Goal: Information Seeking & Learning: Check status

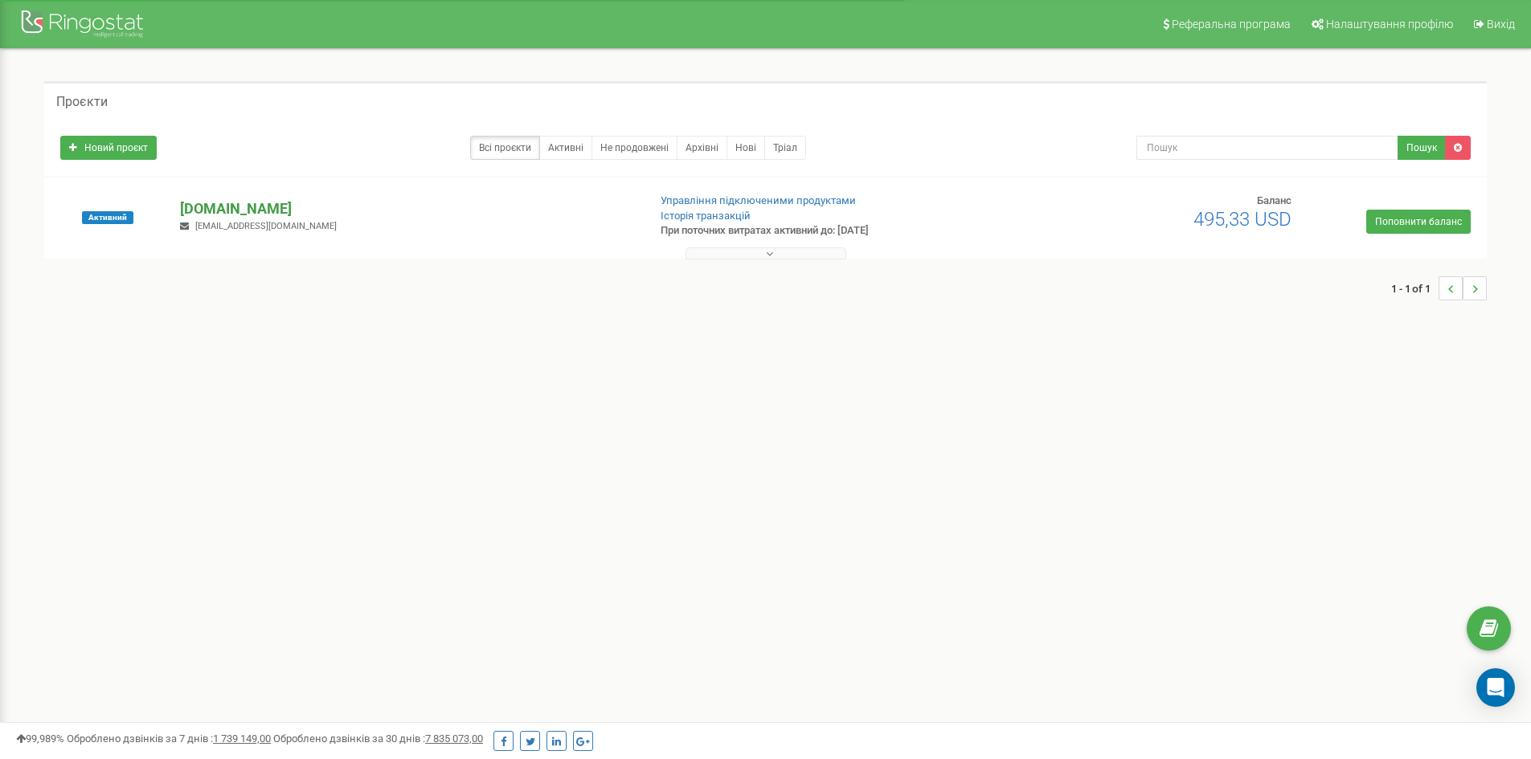
click at [208, 203] on p "[DOMAIN_NAME]" at bounding box center [407, 208] width 454 height 21
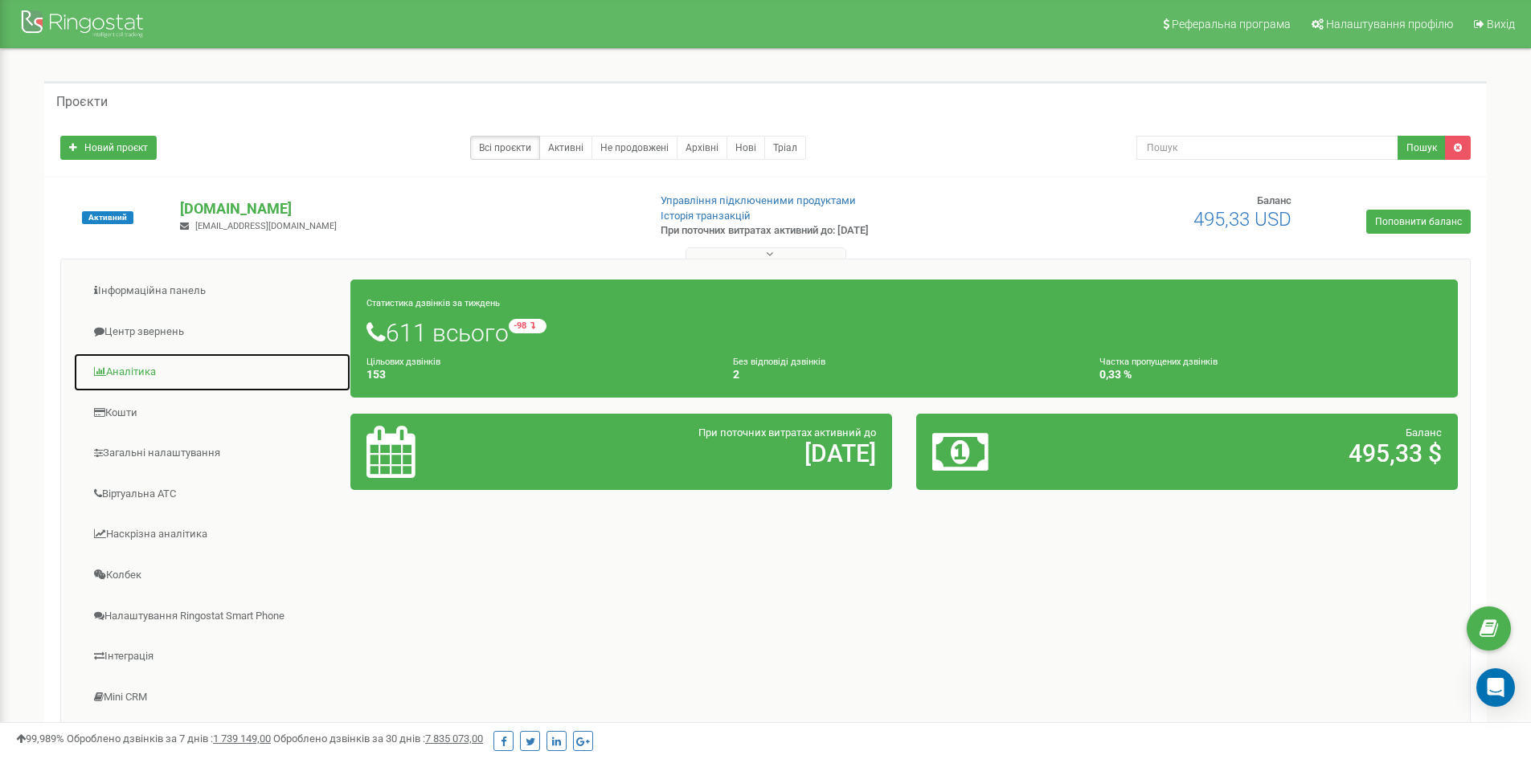
click at [214, 378] on link "Аналiтика" at bounding box center [212, 372] width 278 height 39
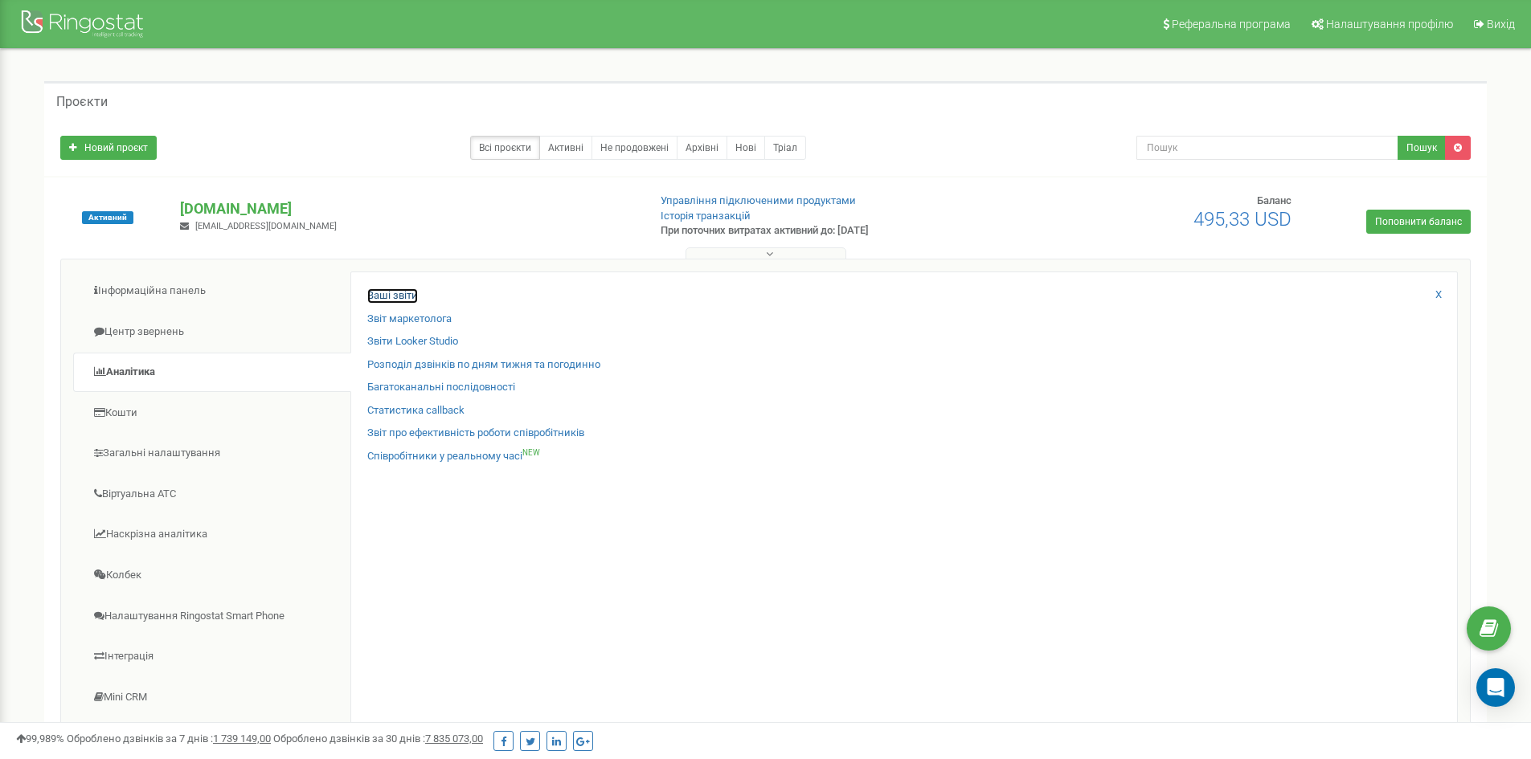
click at [392, 301] on link "Ваші звіти" at bounding box center [392, 295] width 51 height 15
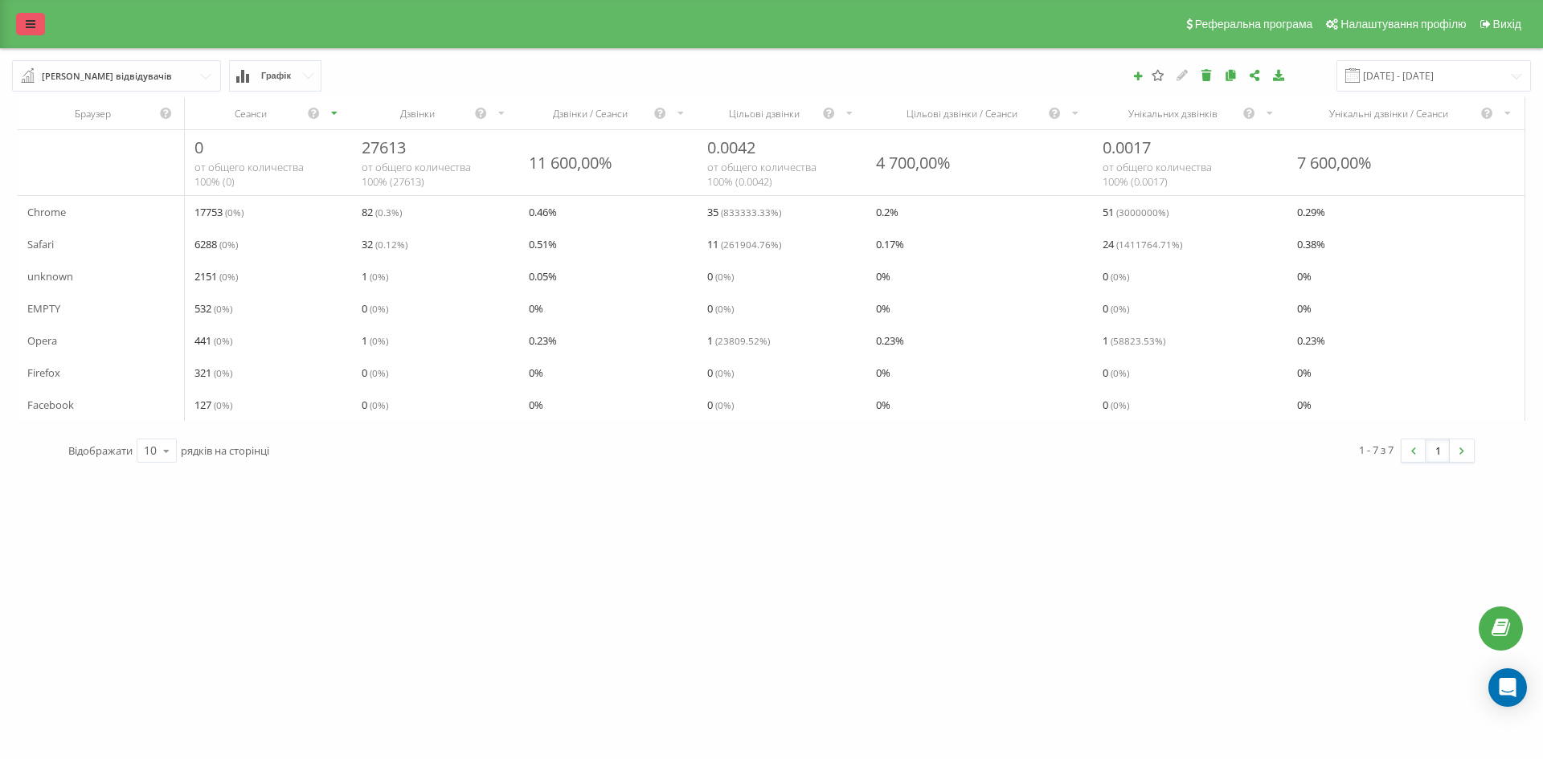
click at [39, 29] on link at bounding box center [30, 24] width 29 height 23
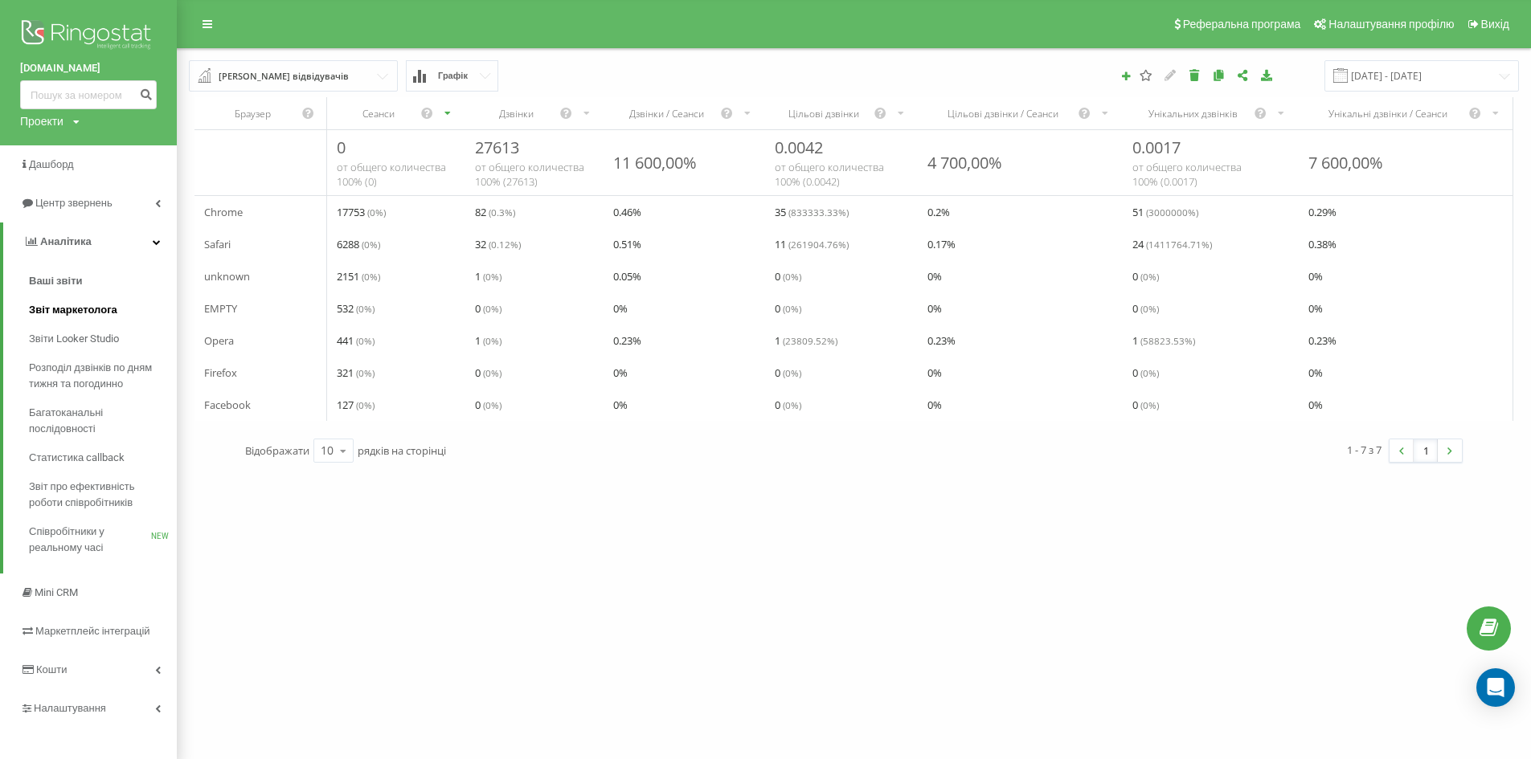
click at [114, 305] on span "Звіт маркетолога" at bounding box center [73, 310] width 88 height 16
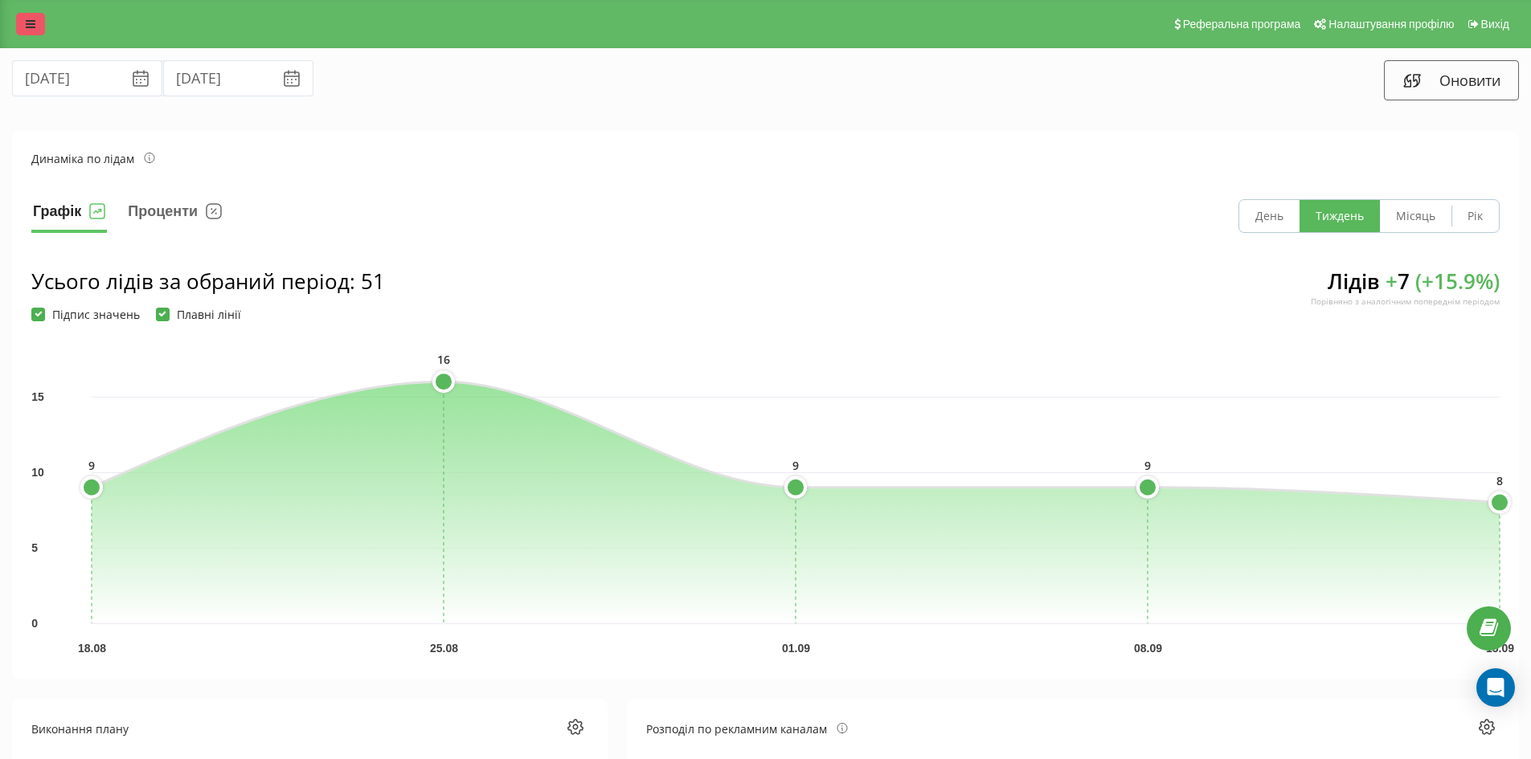
click at [20, 20] on link at bounding box center [30, 24] width 29 height 23
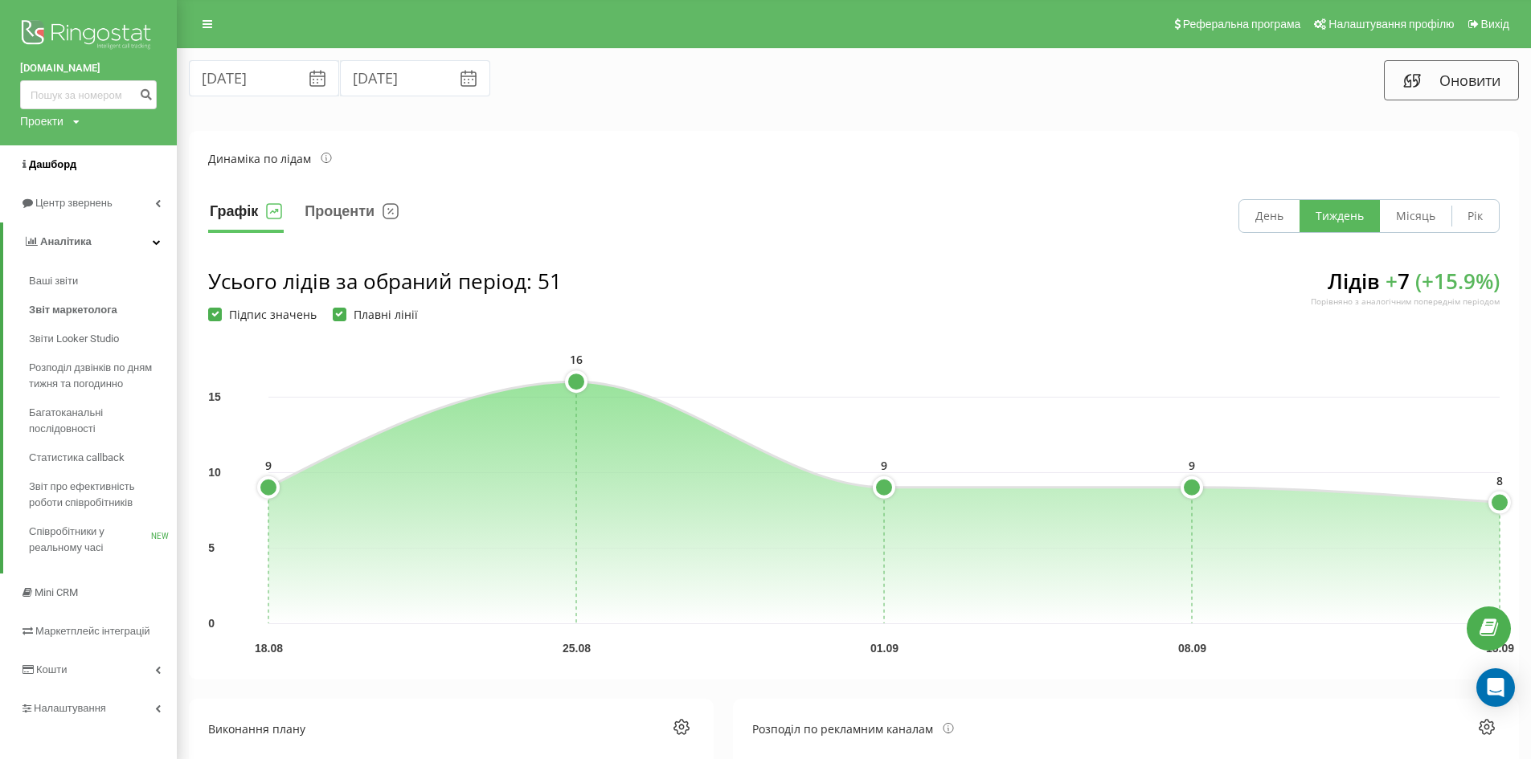
click at [87, 167] on link "Дашборд" at bounding box center [88, 164] width 177 height 39
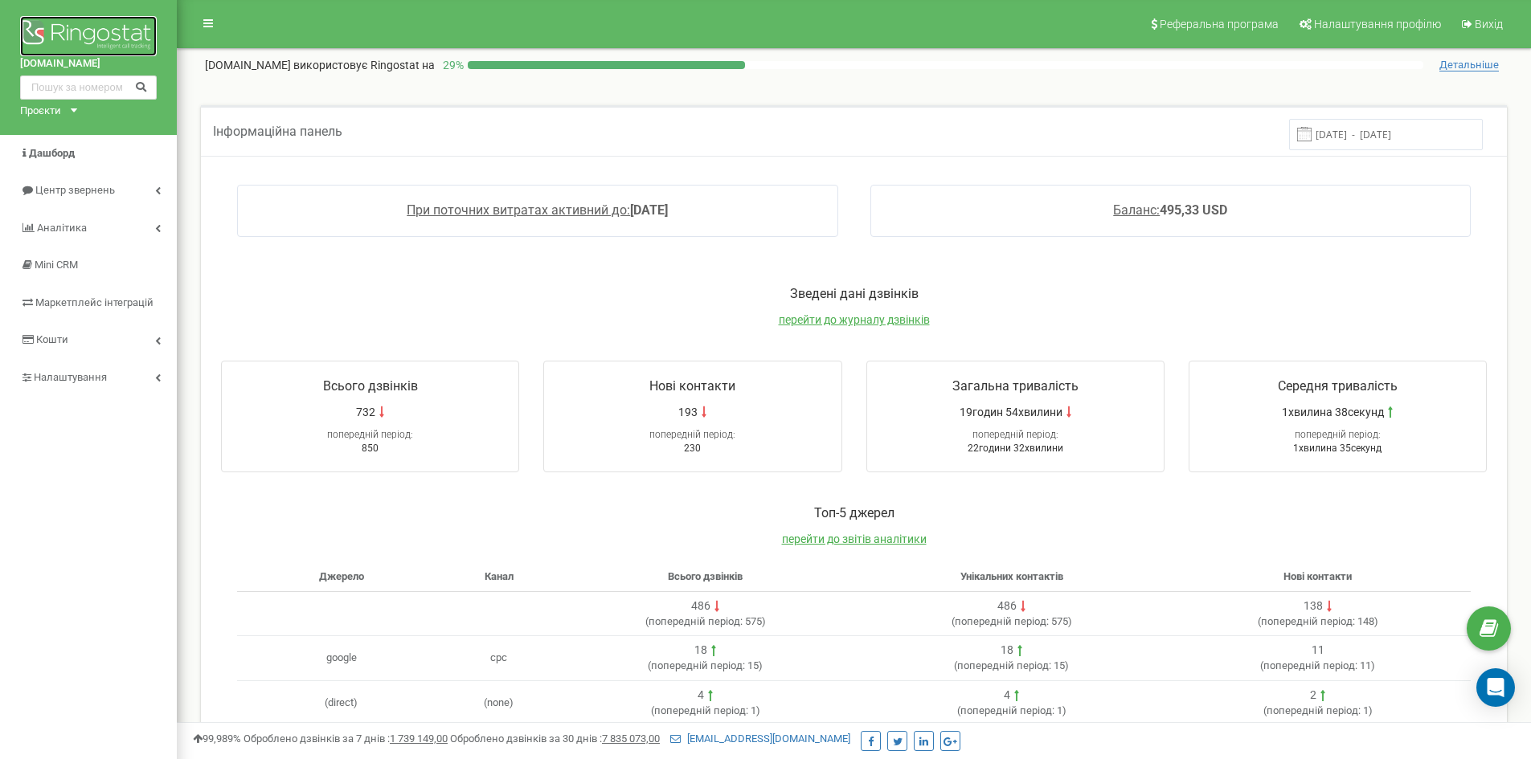
click at [31, 31] on img at bounding box center [88, 36] width 137 height 40
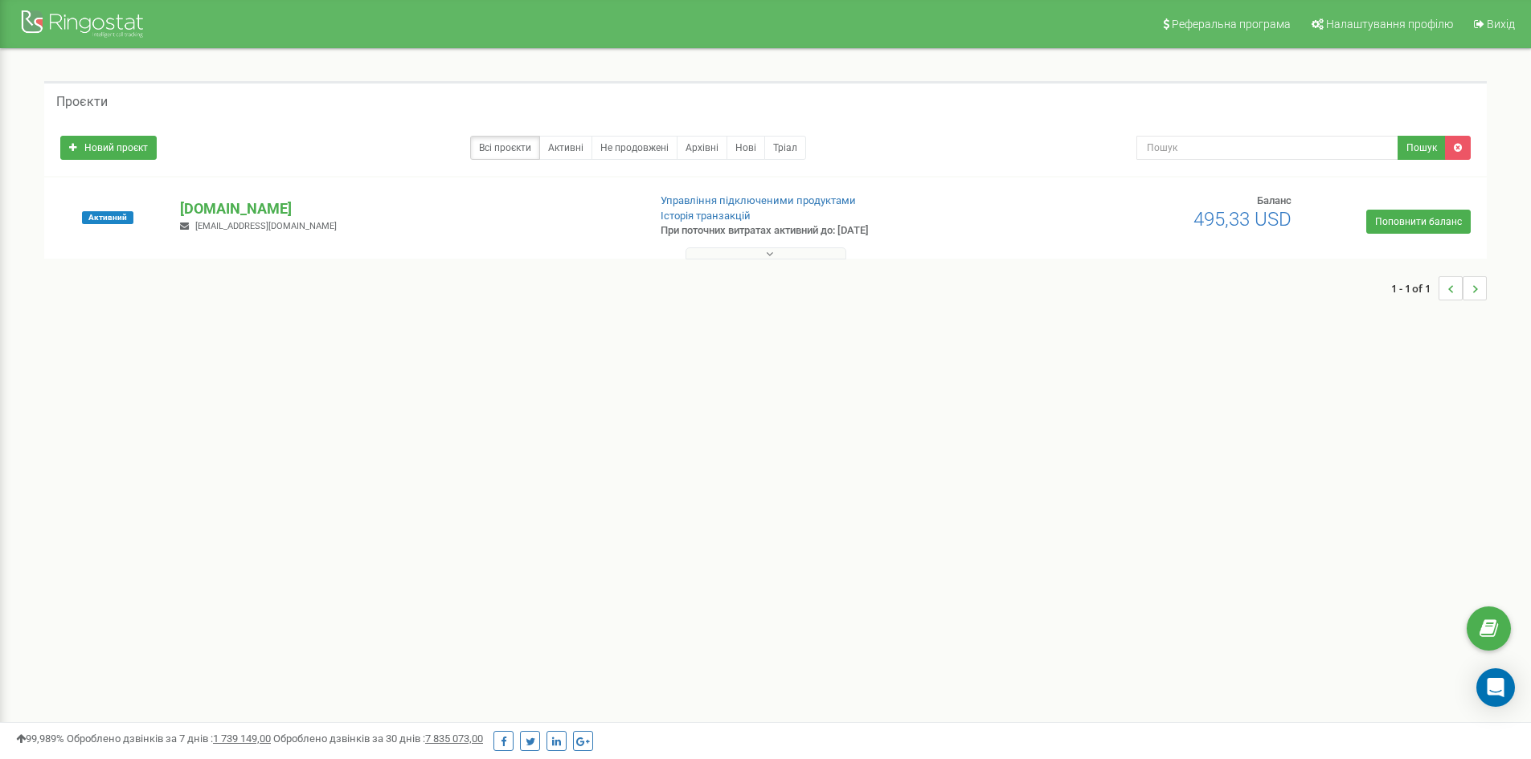
click at [811, 248] on button at bounding box center [765, 254] width 161 height 12
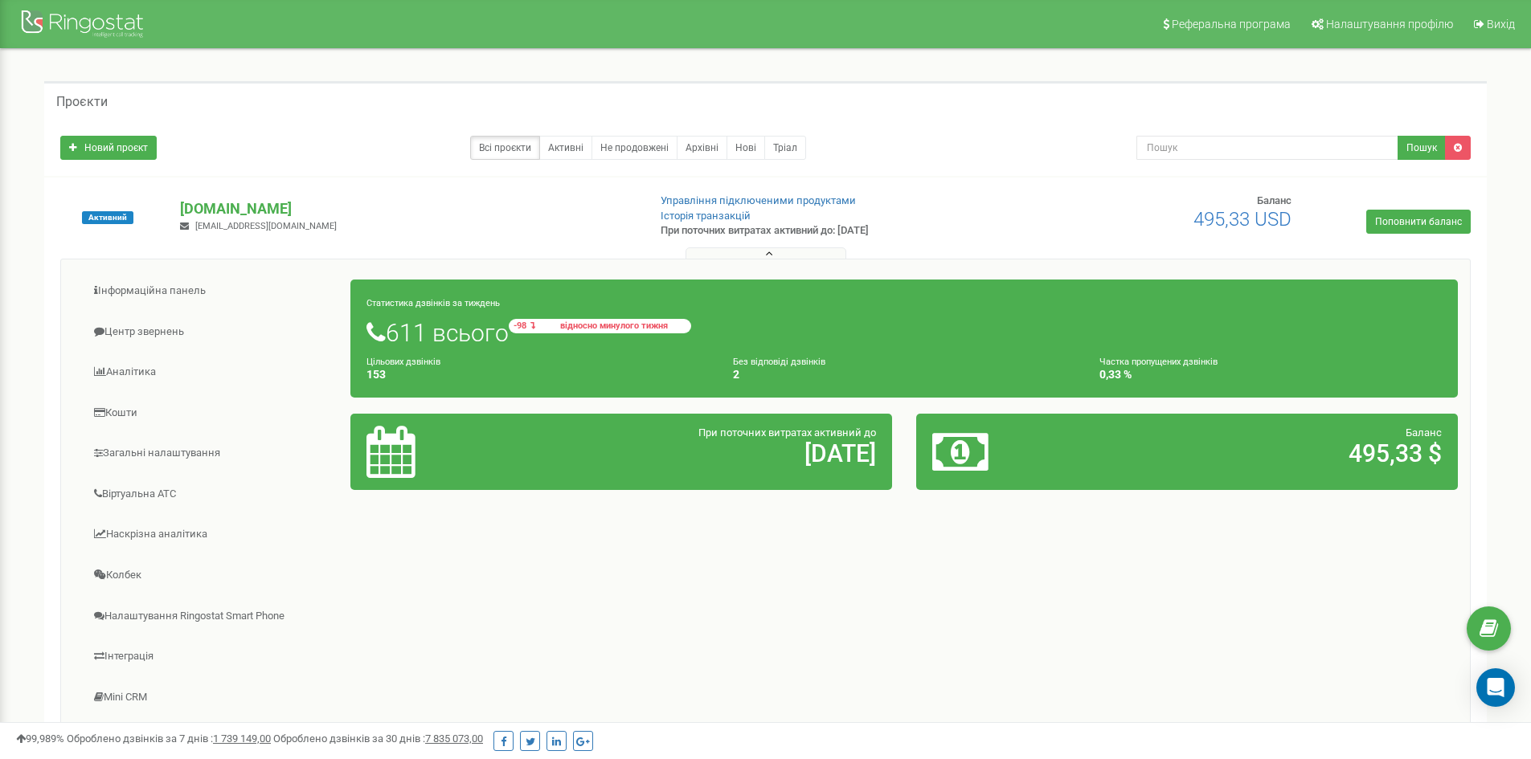
click at [538, 327] on small "-98 відносно минулого тижня" at bounding box center [600, 326] width 182 height 14
click at [468, 337] on h1 "611 всього -98 відносно минулого тижня" at bounding box center [903, 332] width 1075 height 27
click at [421, 311] on div "Статистика дзвінків за тиждень 611 всього -98 відносно минулого тижня Цільових …" at bounding box center [903, 339] width 1107 height 118
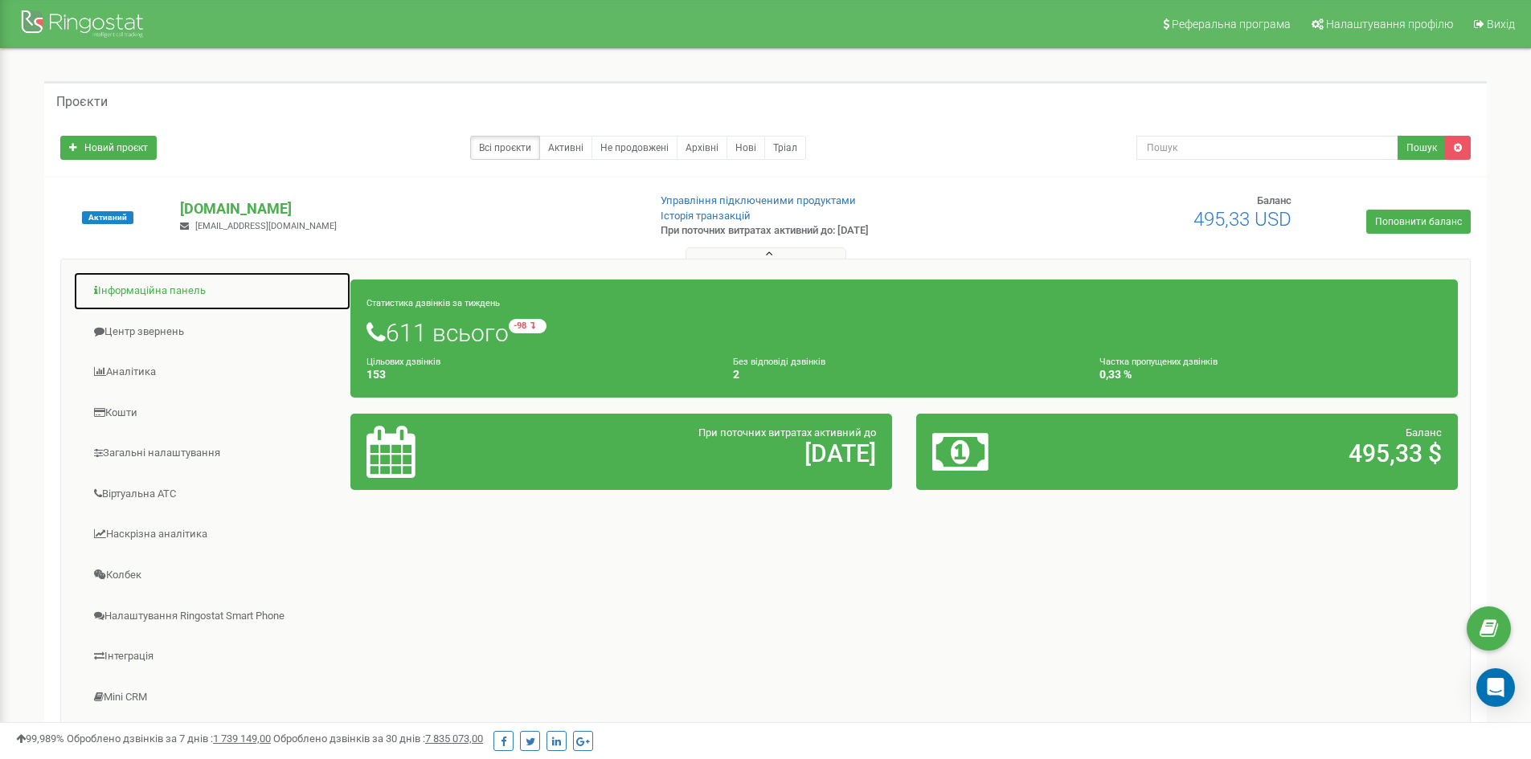
click at [208, 293] on link "Інформаційна панель" at bounding box center [212, 291] width 278 height 39
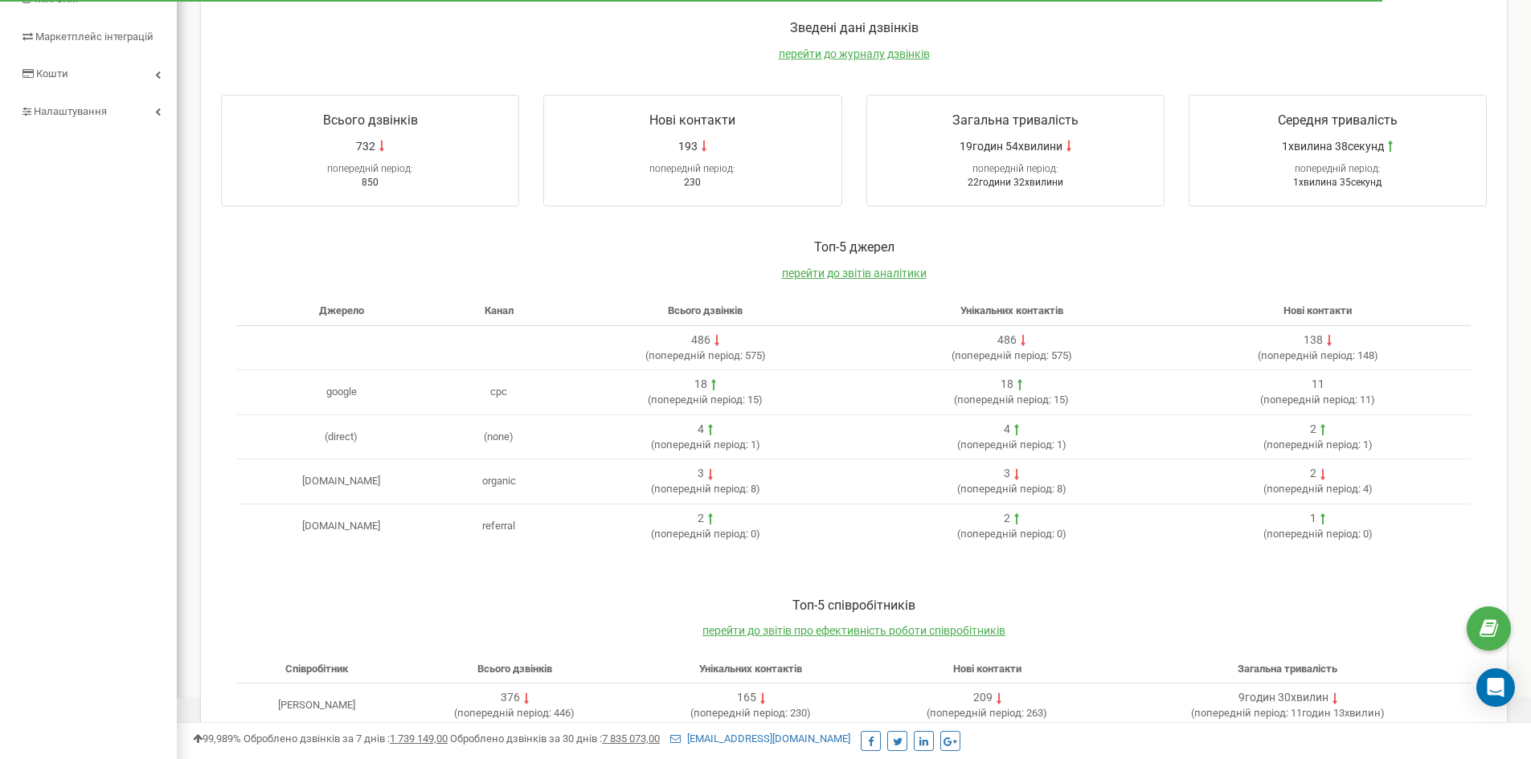
scroll to position [321, 0]
